Goal: Information Seeking & Learning: Learn about a topic

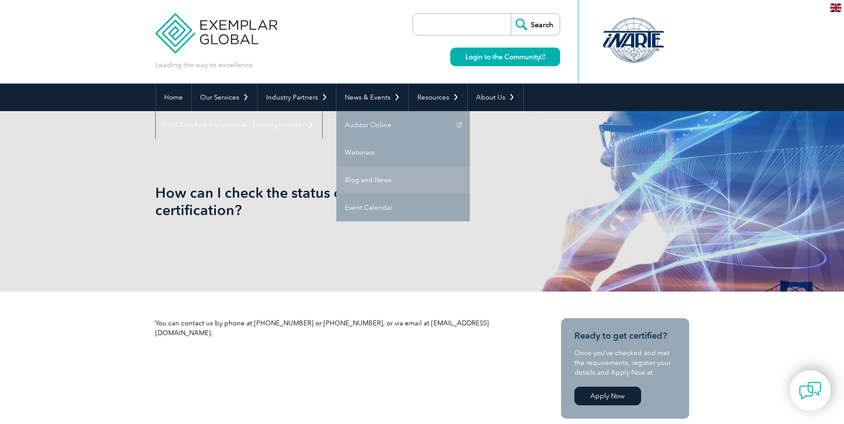
click at [360, 181] on link "Blog and News" at bounding box center [402, 180] width 133 height 28
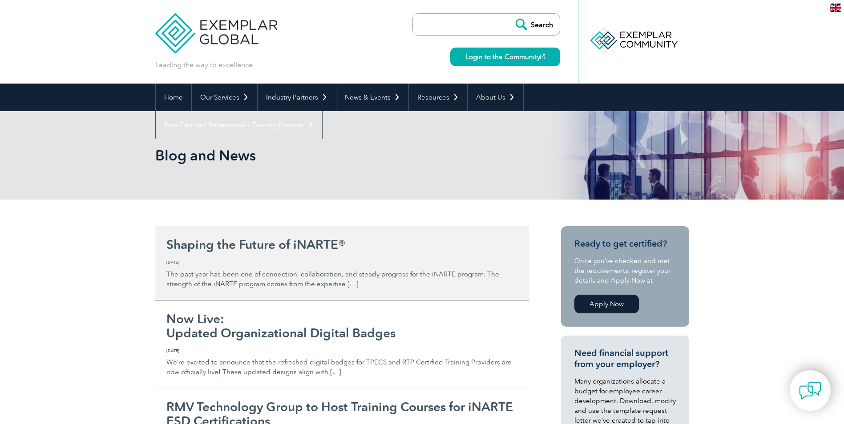
click at [246, 246] on h2 "Shaping the Future of iNARTE®" at bounding box center [341, 245] width 351 height 14
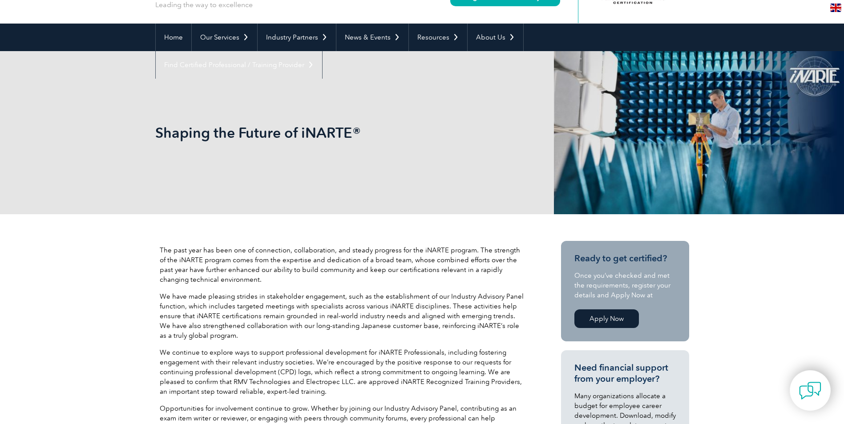
scroll to position [44, 0]
